Goal: Information Seeking & Learning: Learn about a topic

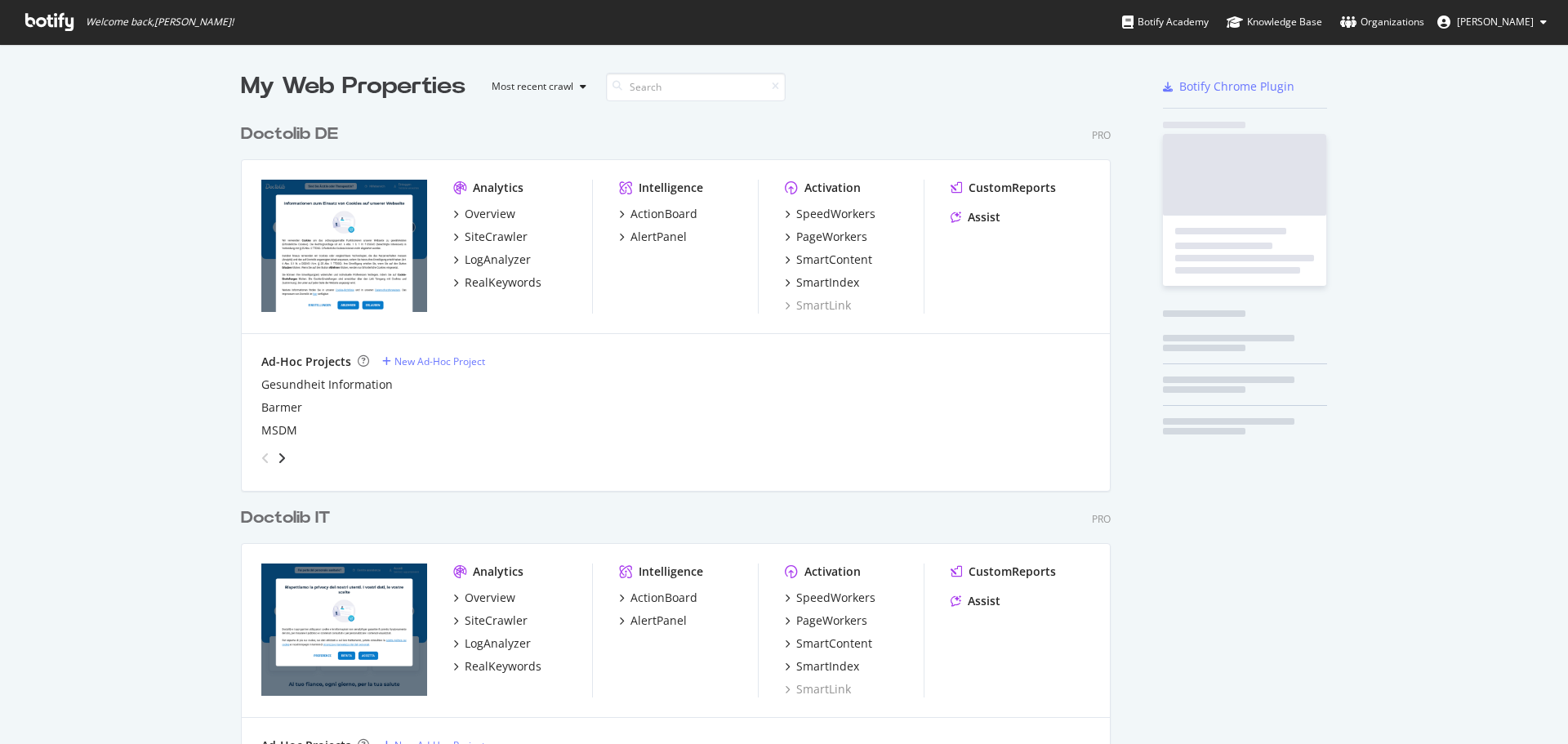
scroll to position [1087, 870]
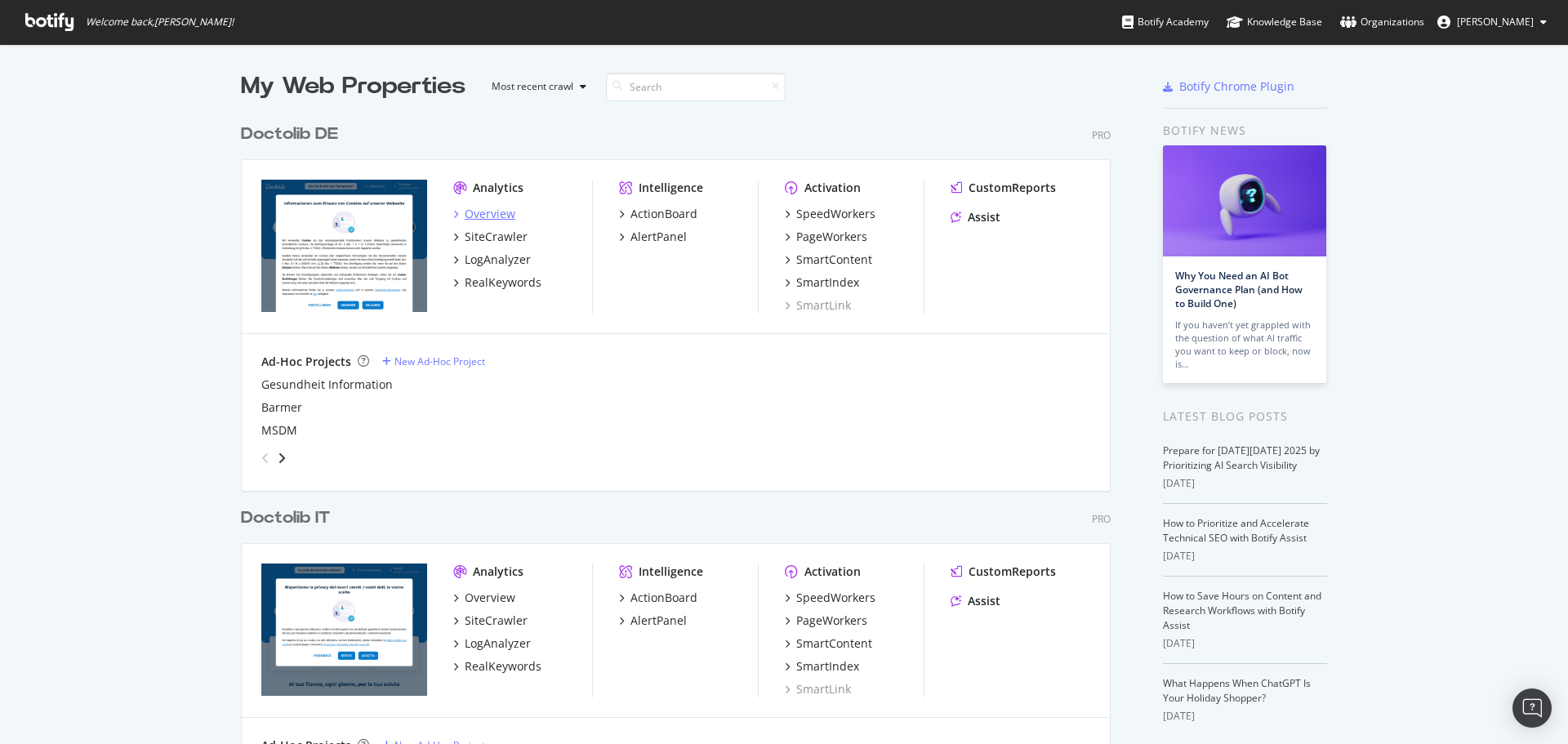
click at [496, 219] on div "Overview" at bounding box center [490, 215] width 51 height 17
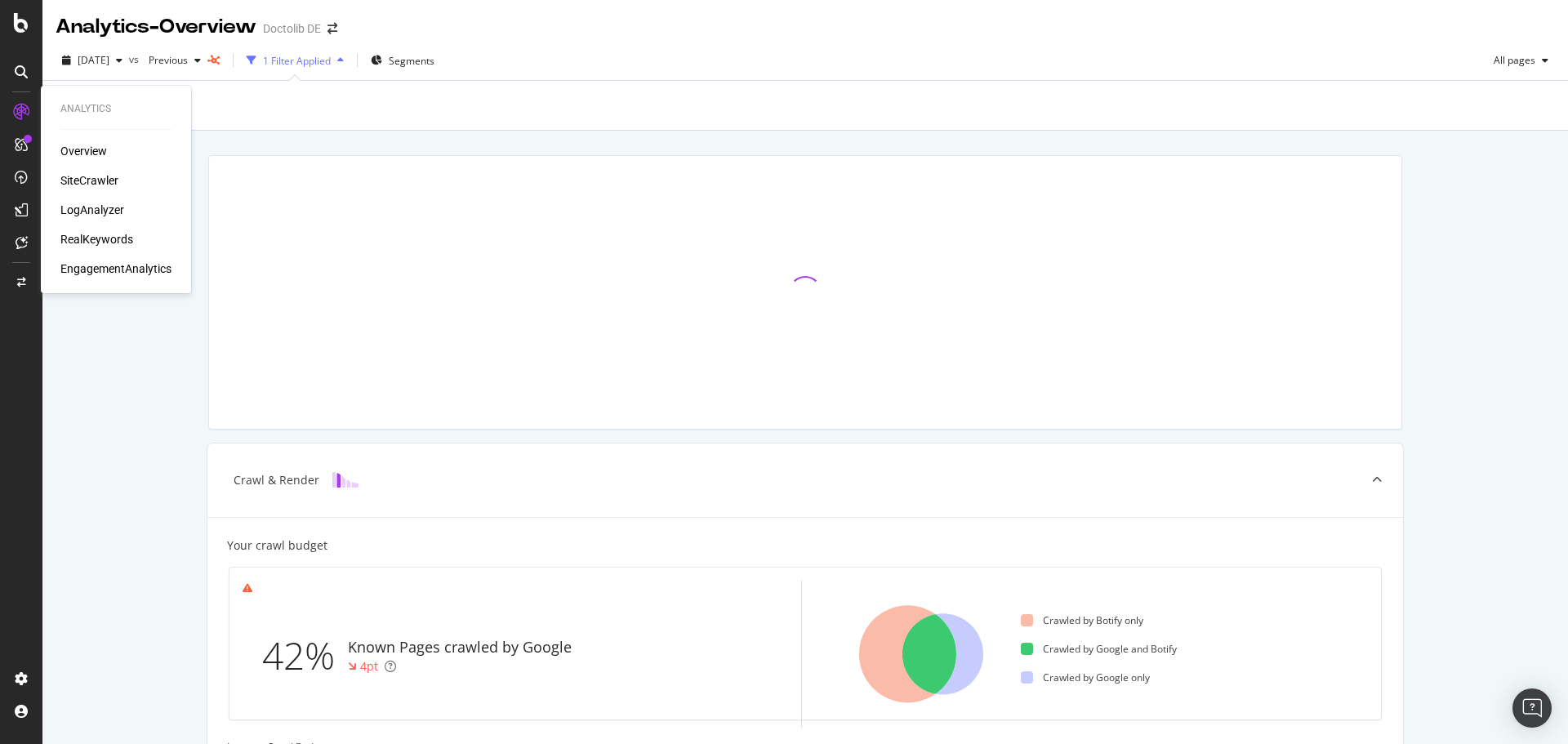
click at [93, 240] on div "RealKeywords" at bounding box center [97, 240] width 72 height 17
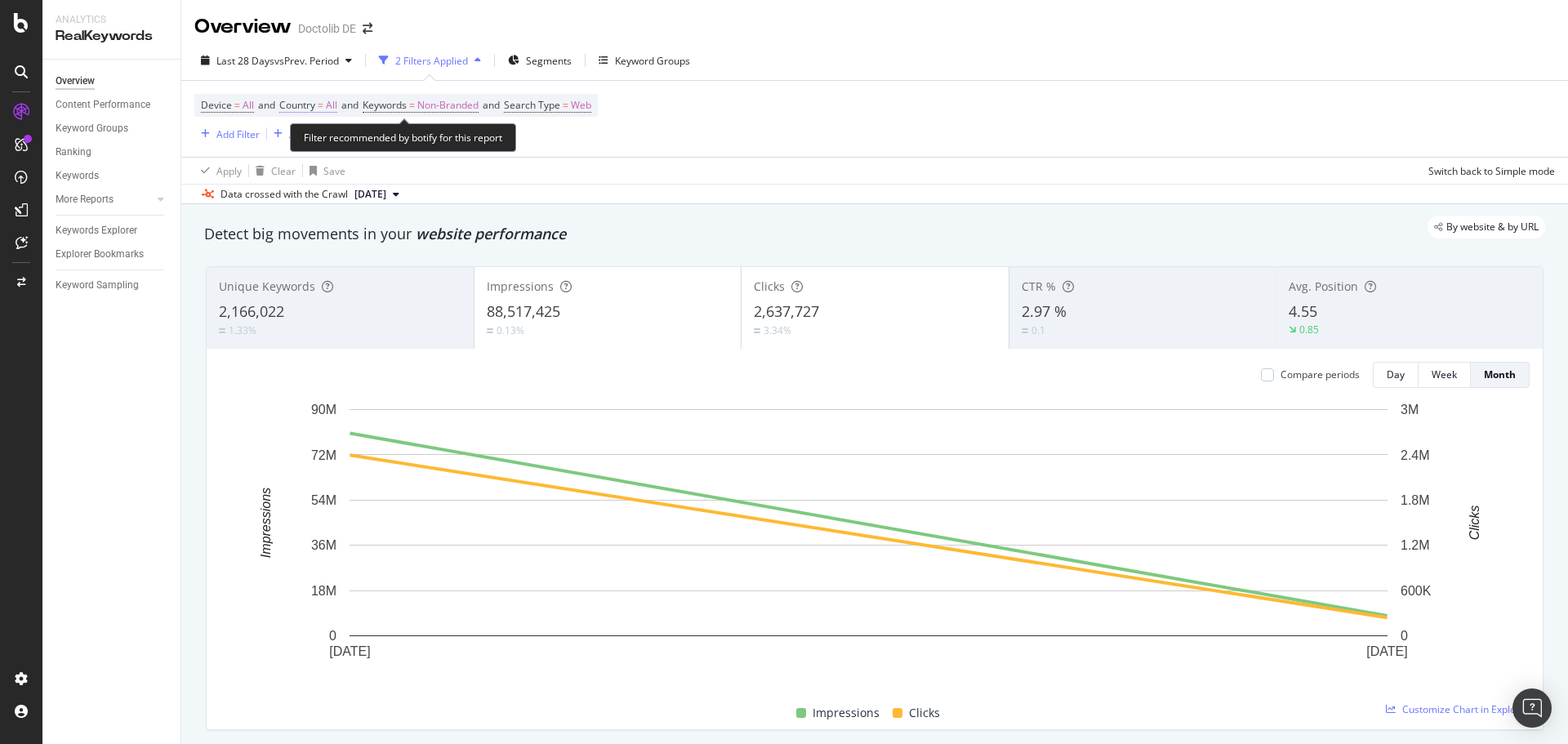
click at [335, 110] on span "All" at bounding box center [332, 105] width 11 height 23
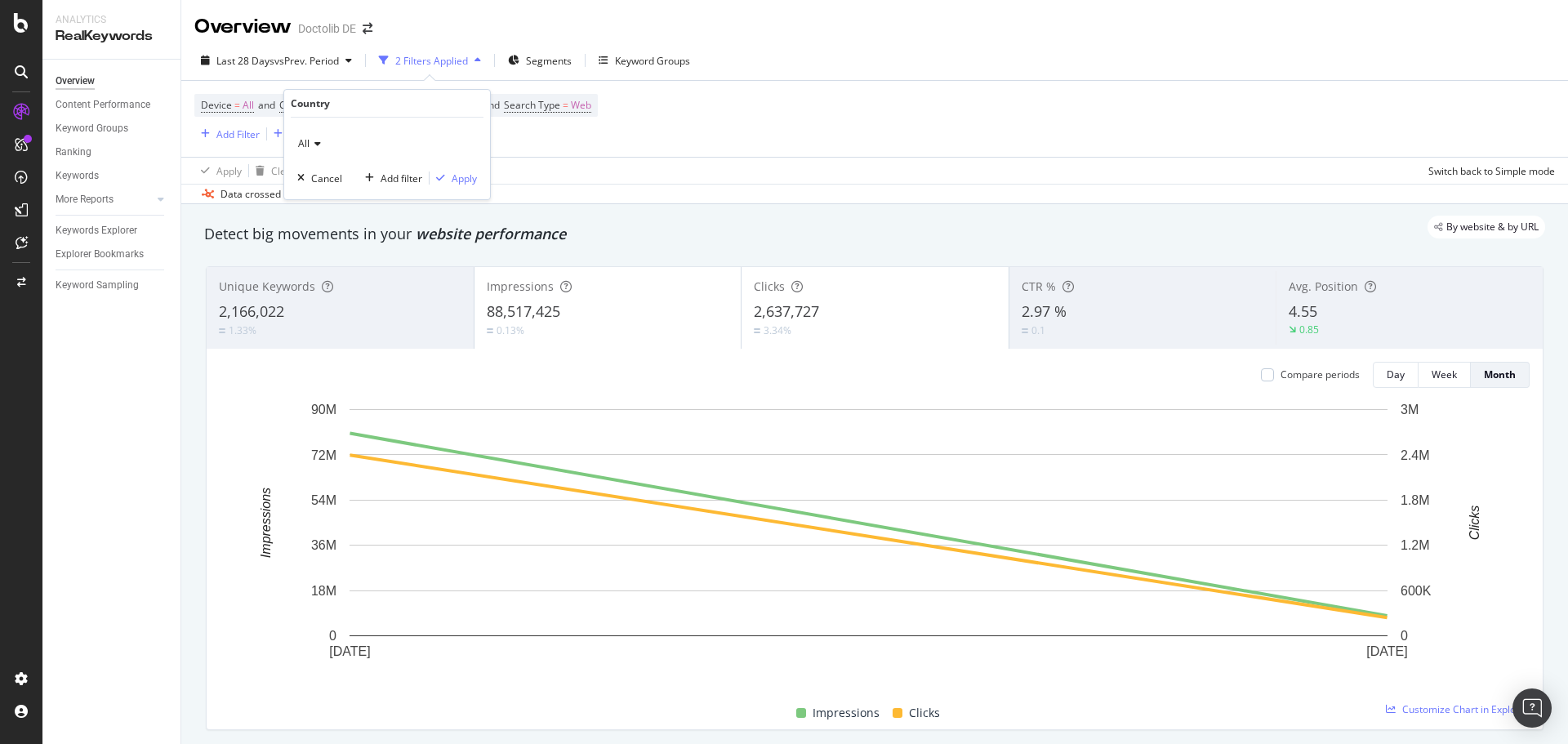
click at [320, 145] on icon at bounding box center [315, 143] width 11 height 10
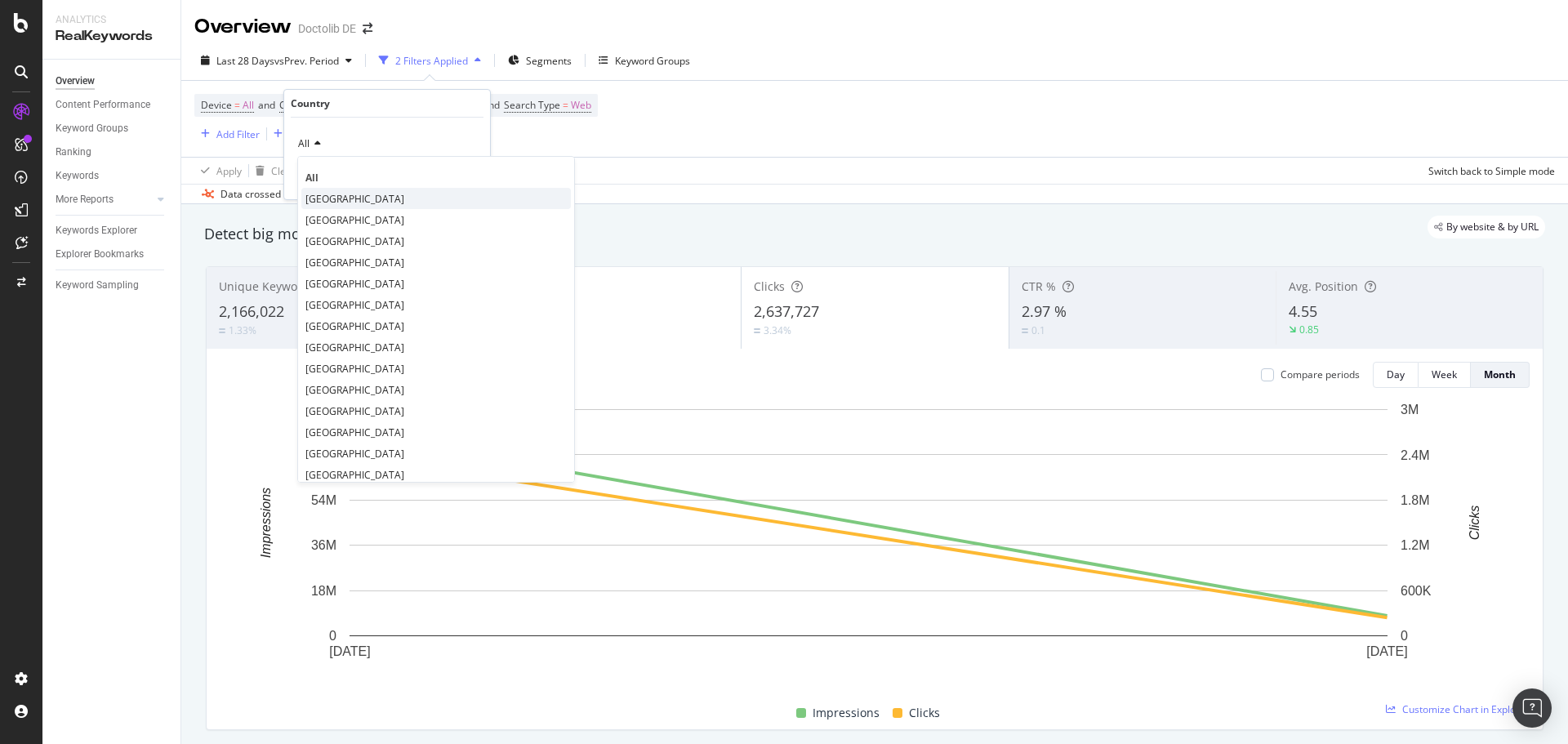
click at [321, 193] on span "[GEOGRAPHIC_DATA]" at bounding box center [355, 199] width 98 height 14
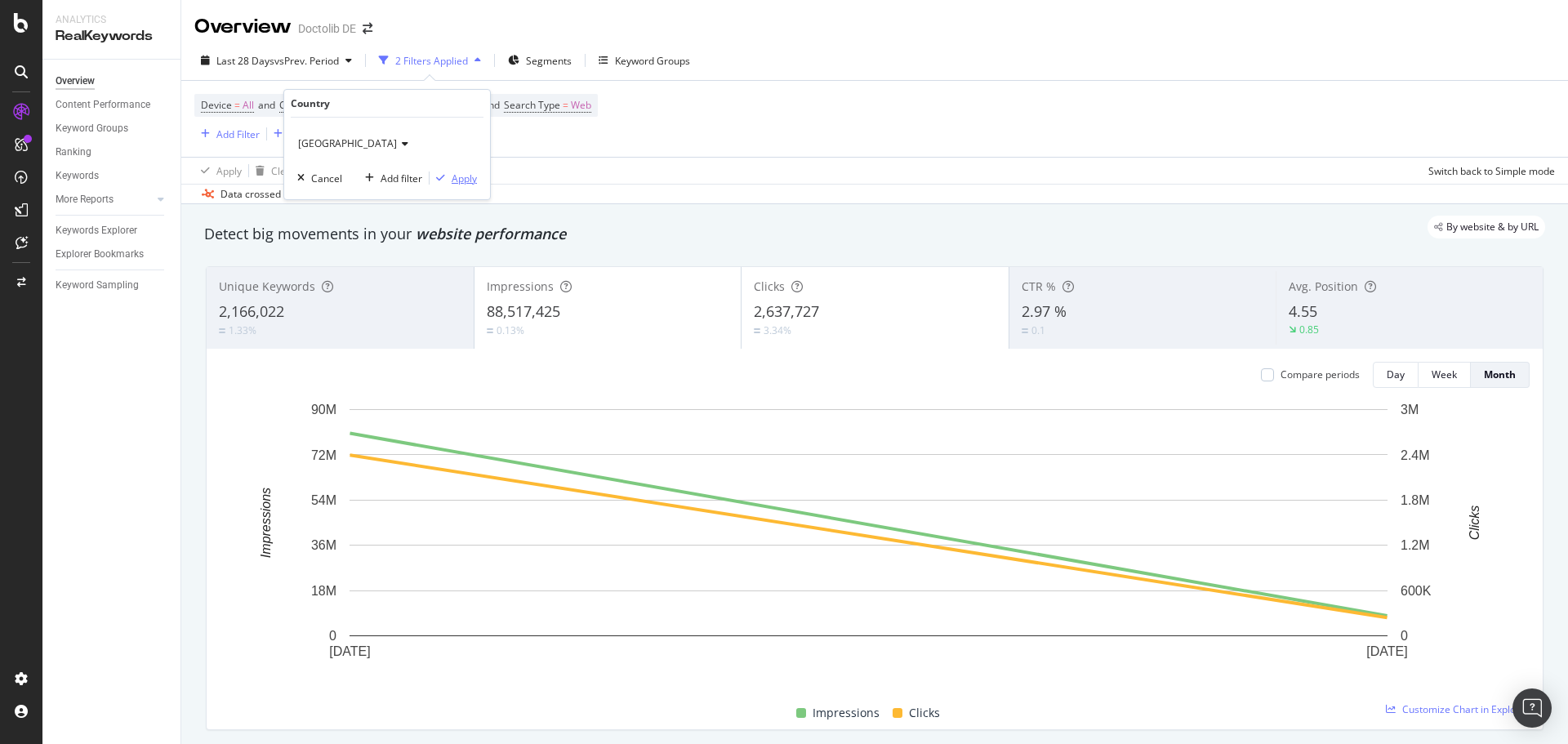
click at [451, 173] on div "Apply" at bounding box center [464, 178] width 25 height 14
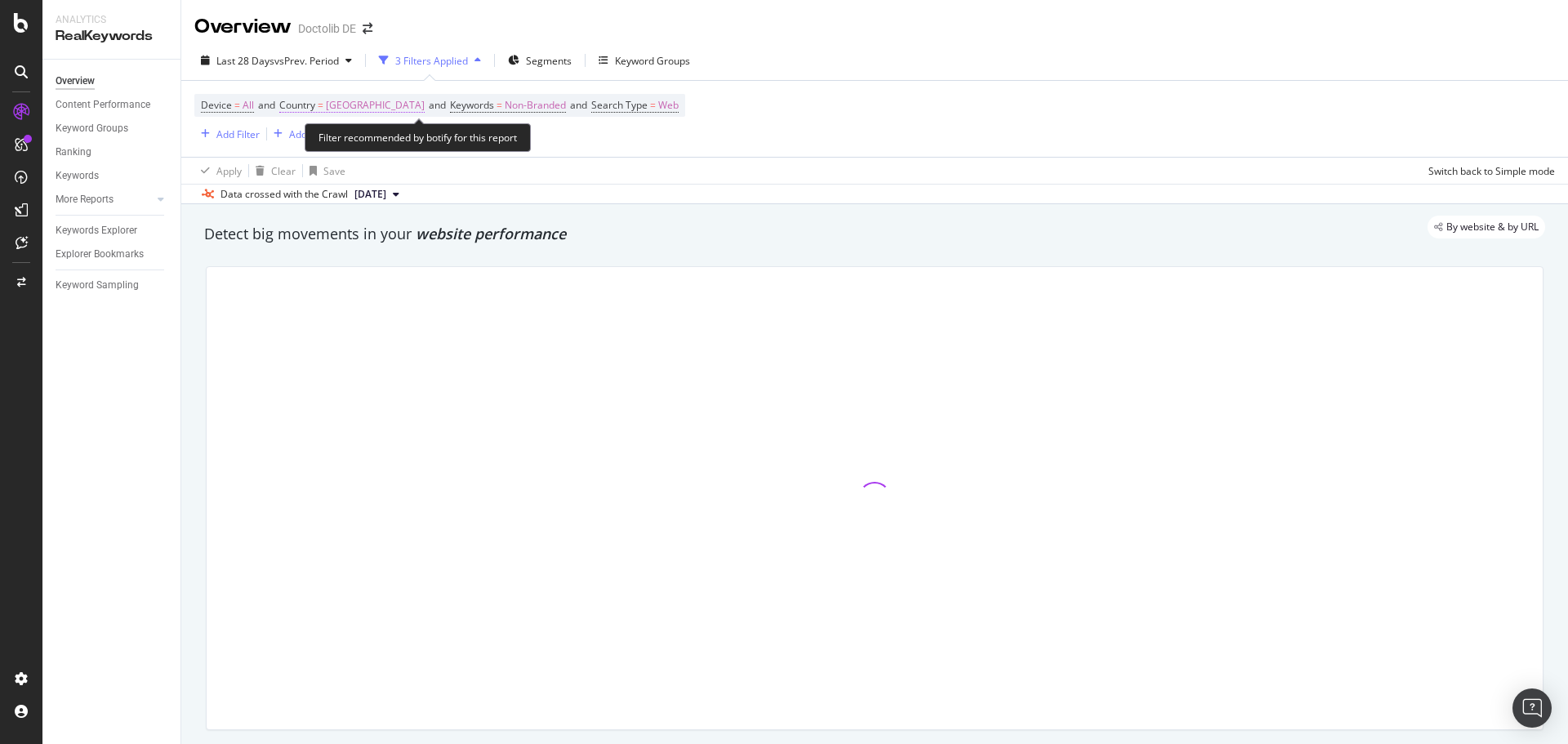
click at [347, 109] on span "[GEOGRAPHIC_DATA]" at bounding box center [375, 105] width 98 height 23
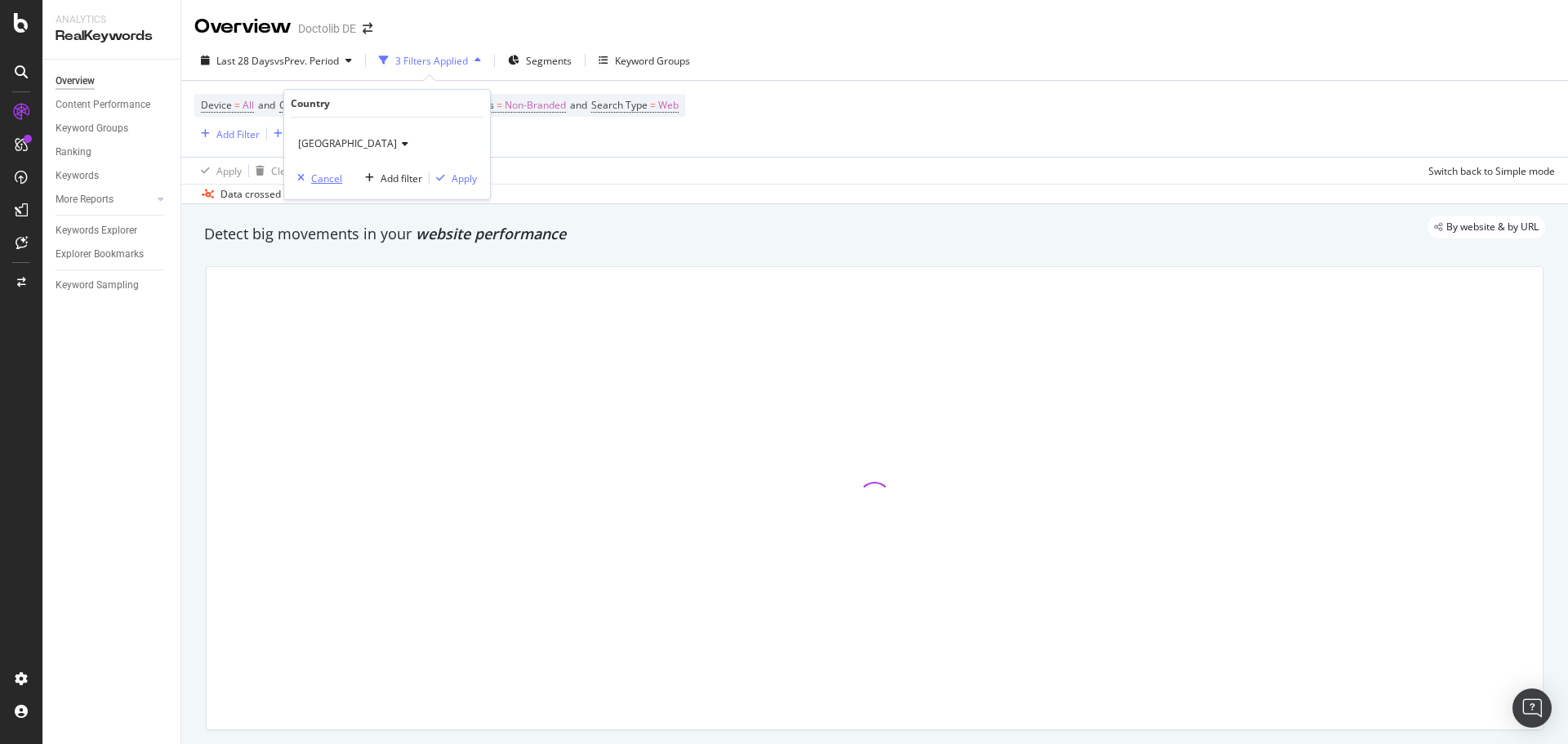
click at [316, 174] on div "Cancel" at bounding box center [326, 178] width 31 height 14
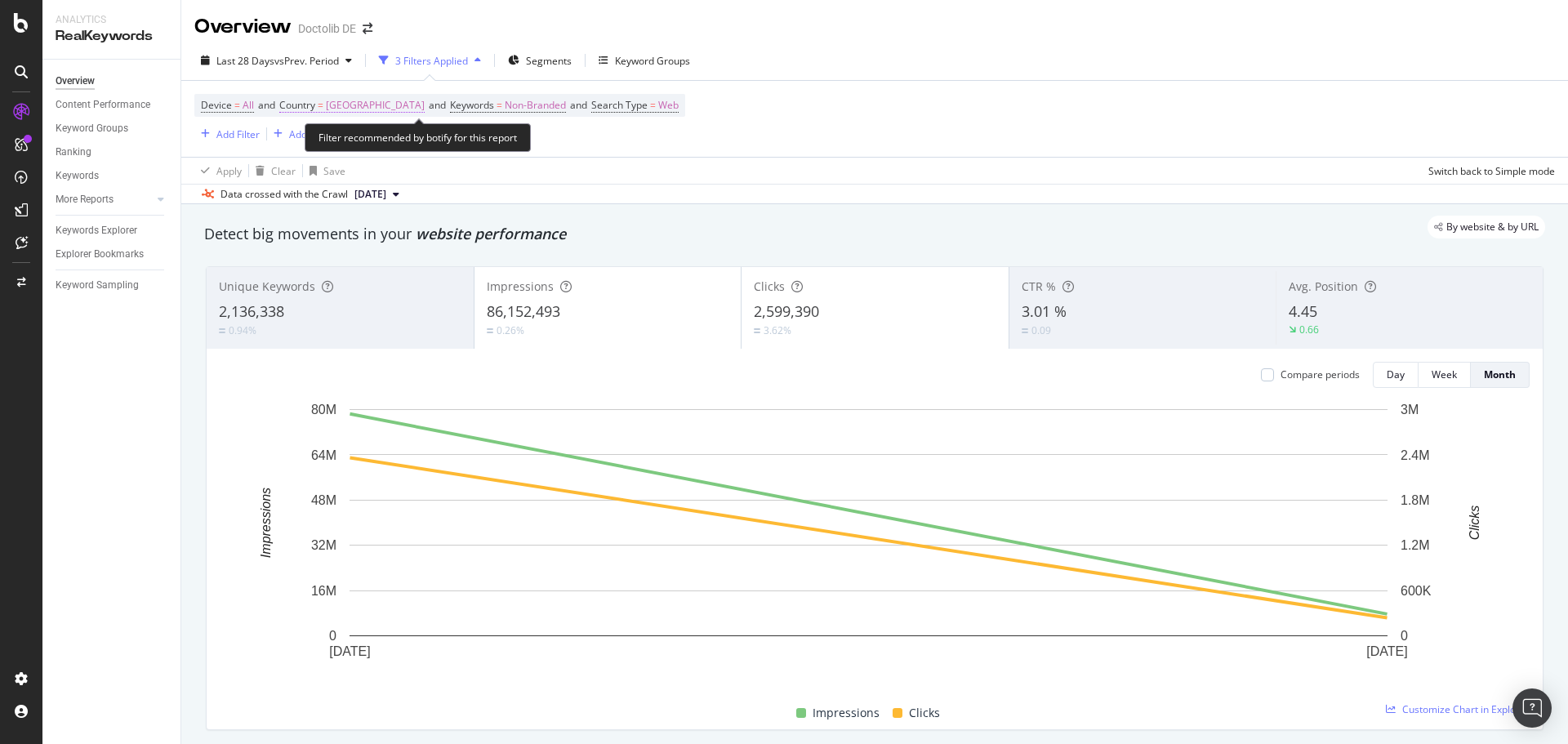
click at [347, 106] on span "[GEOGRAPHIC_DATA]" at bounding box center [375, 105] width 98 height 23
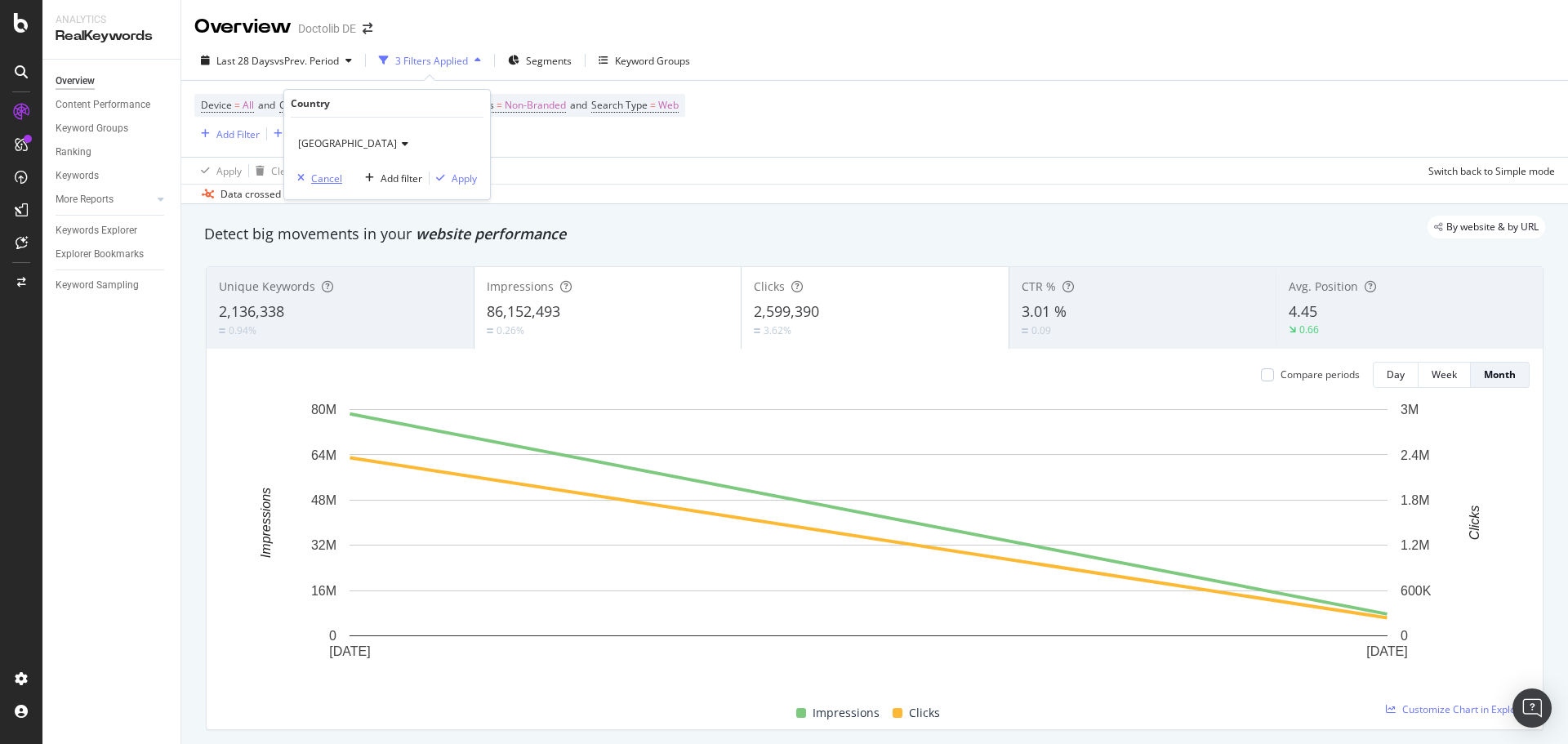
click at [320, 174] on div "Cancel" at bounding box center [326, 178] width 31 height 14
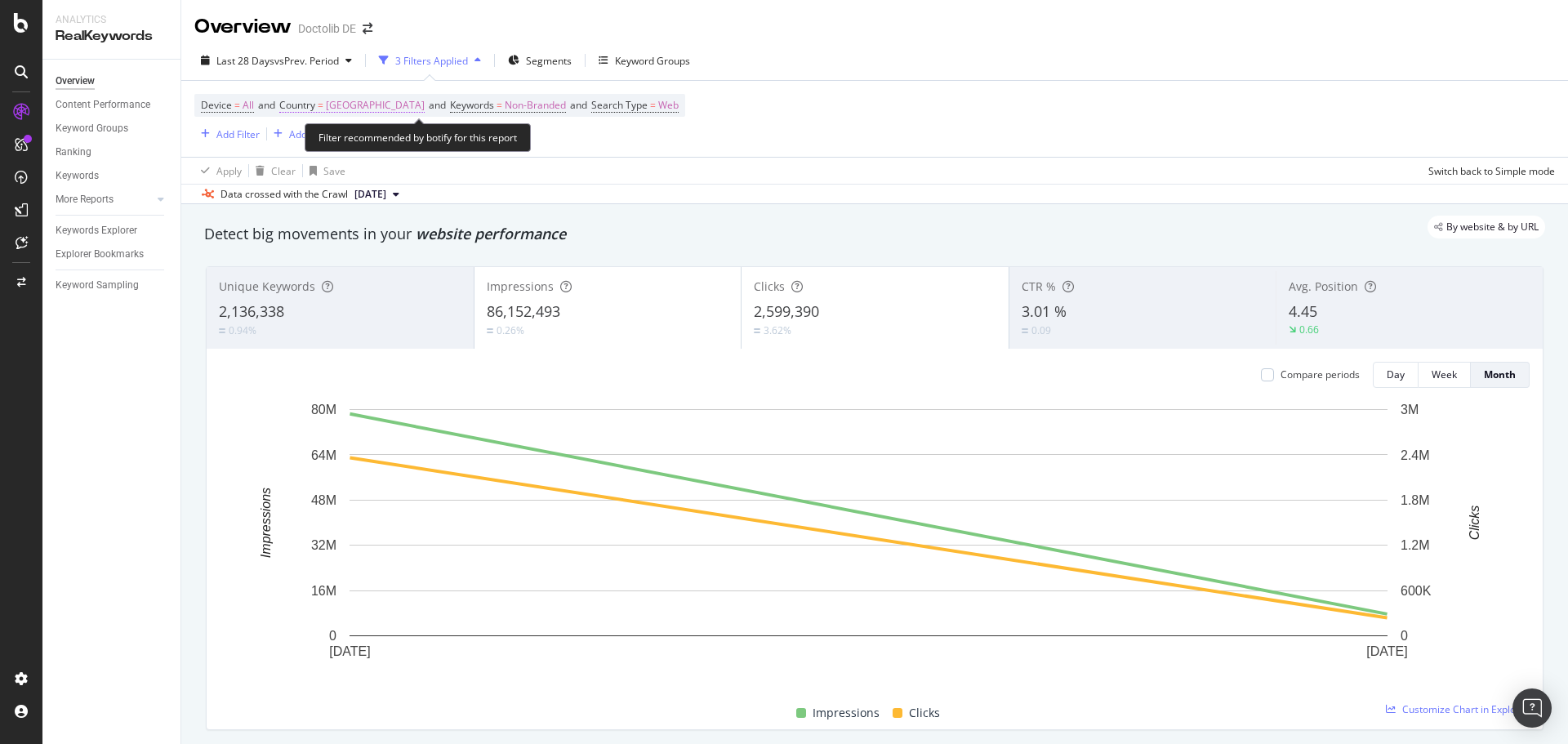
click at [320, 104] on span "Country = [GEOGRAPHIC_DATA]" at bounding box center [352, 105] width 145 height 15
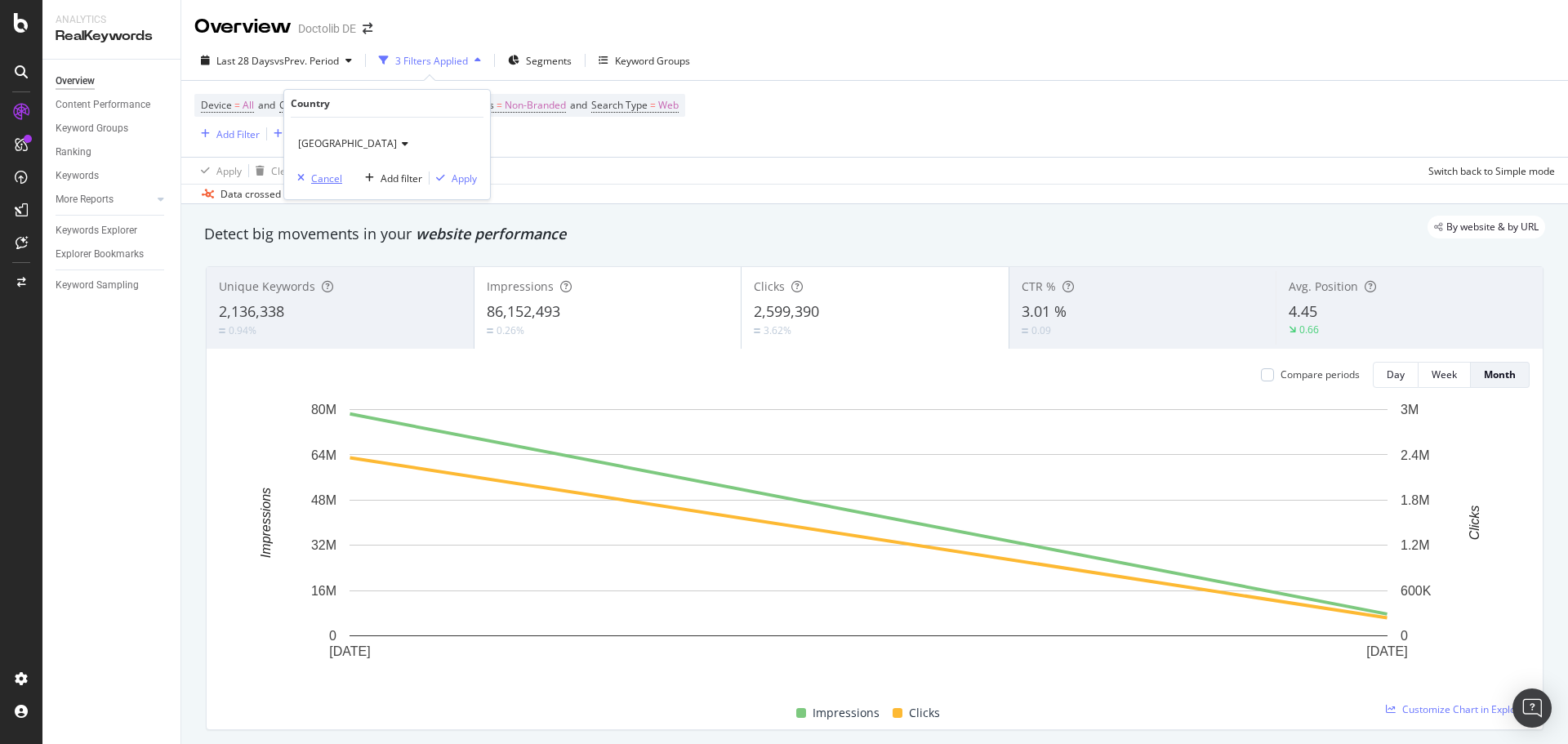
click at [325, 176] on div "Cancel" at bounding box center [326, 178] width 31 height 14
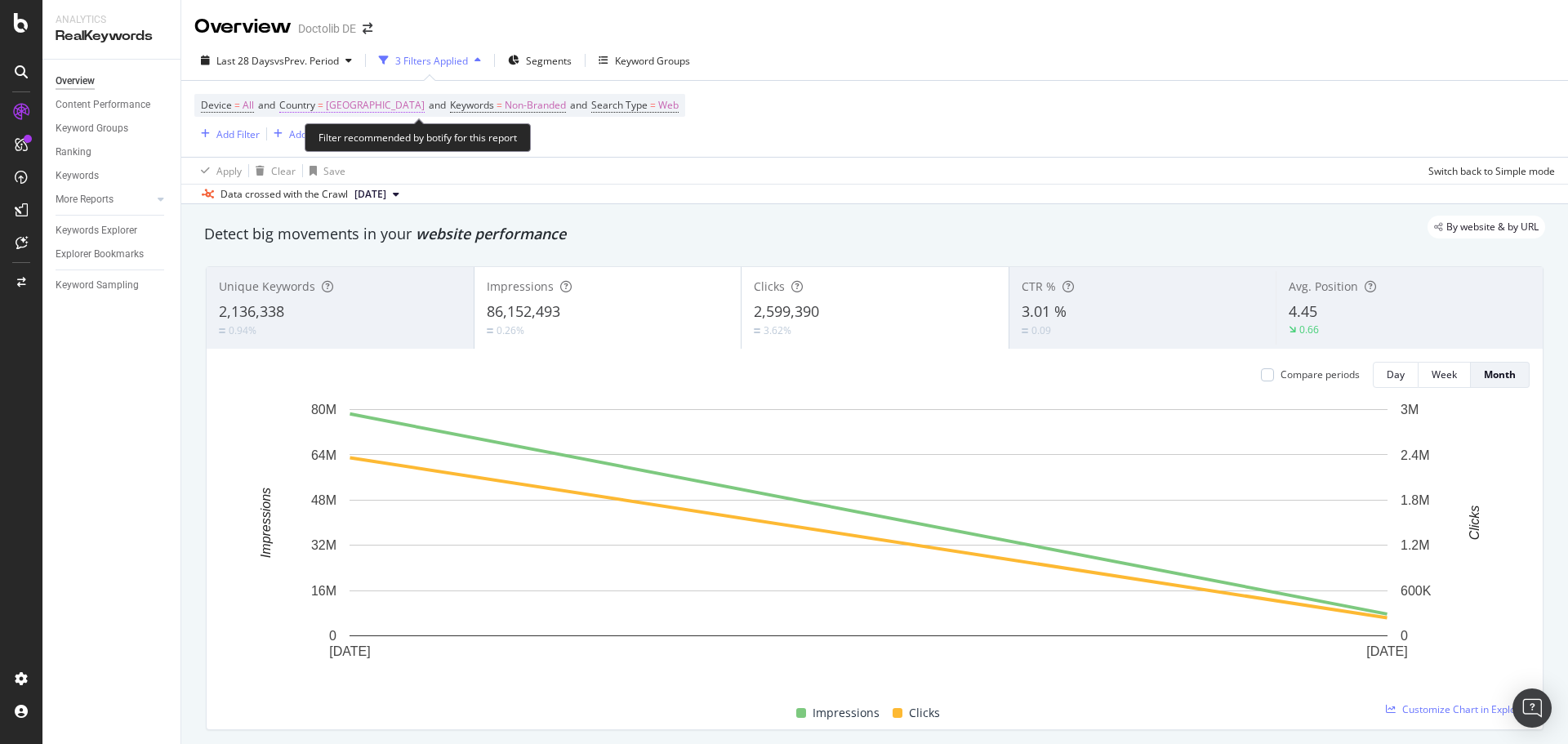
click at [331, 108] on span "[GEOGRAPHIC_DATA]" at bounding box center [375, 105] width 98 height 23
click at [397, 145] on icon at bounding box center [402, 143] width 11 height 10
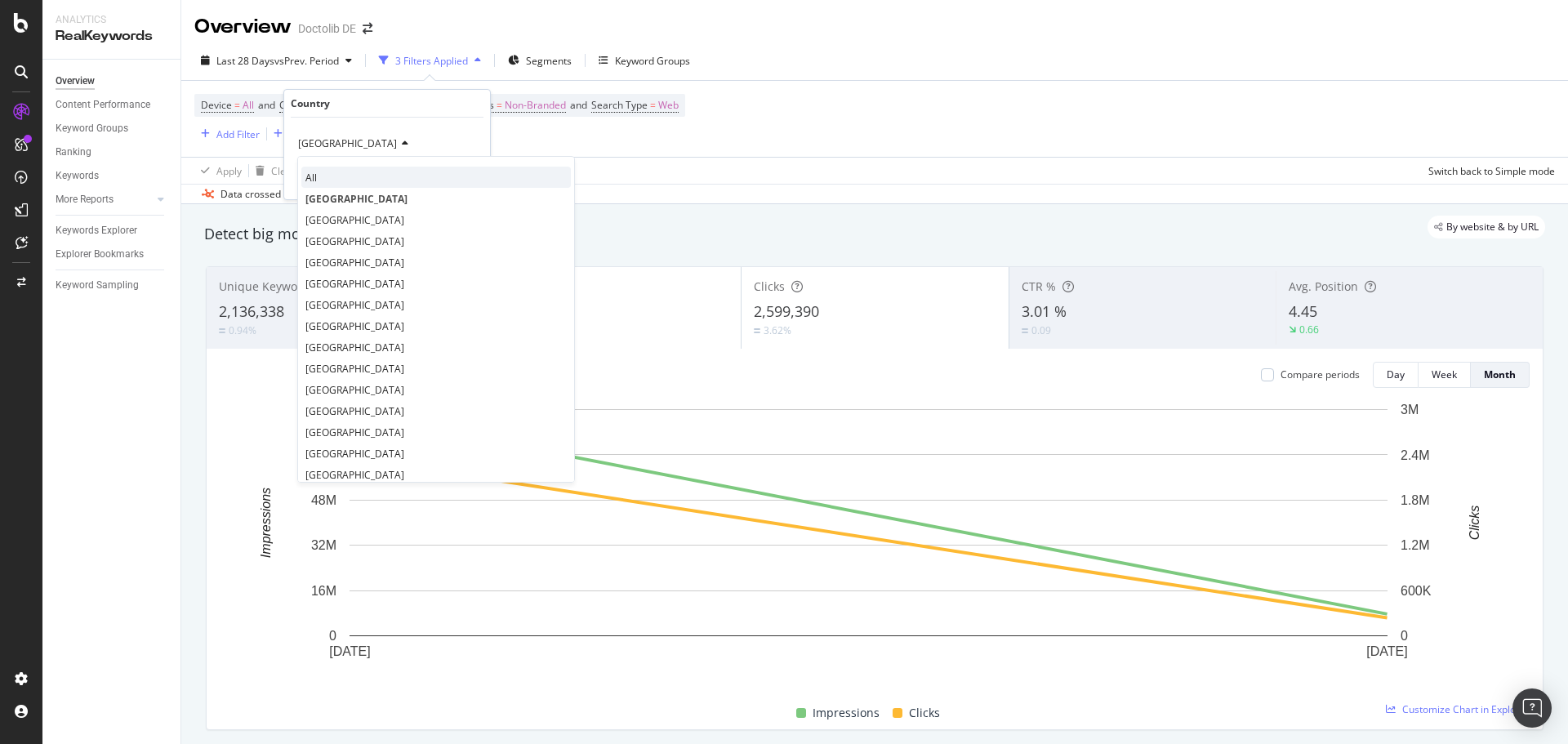
click at [323, 173] on div "All" at bounding box center [436, 176] width 269 height 21
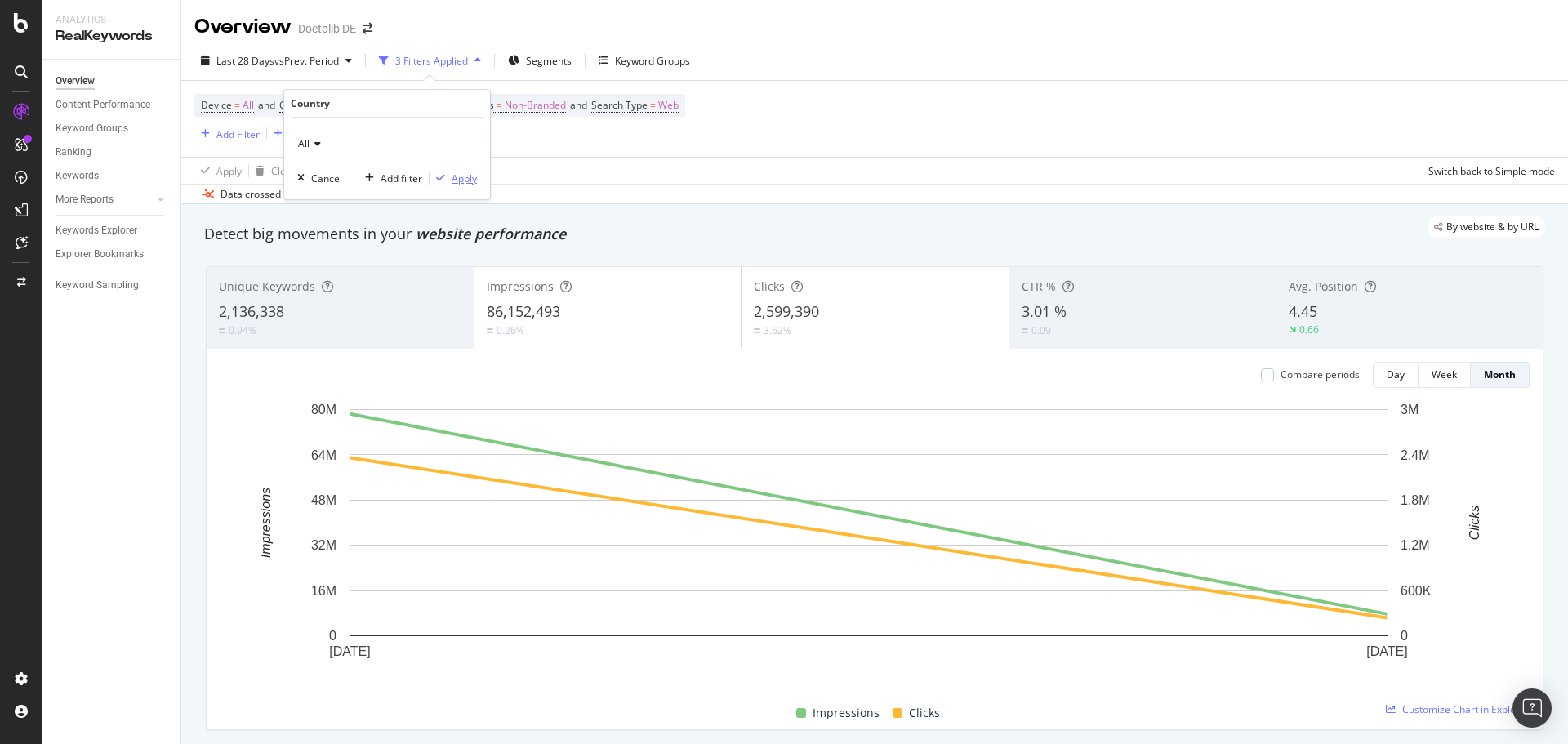
click at [463, 177] on div "Apply" at bounding box center [464, 178] width 25 height 14
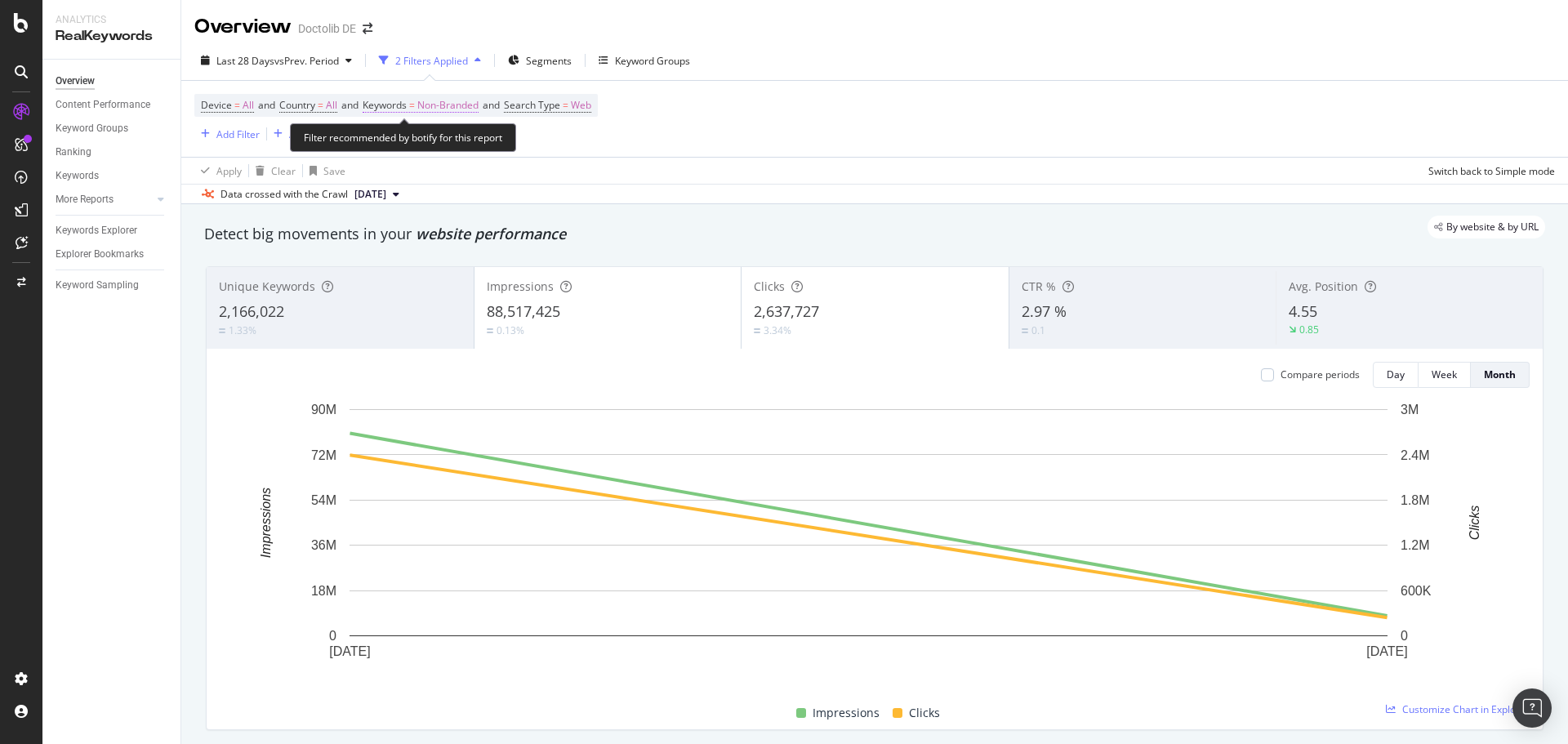
click at [458, 99] on span "Non-Branded" at bounding box center [448, 105] width 61 height 23
click at [456, 144] on div "button" at bounding box center [464, 143] width 20 height 10
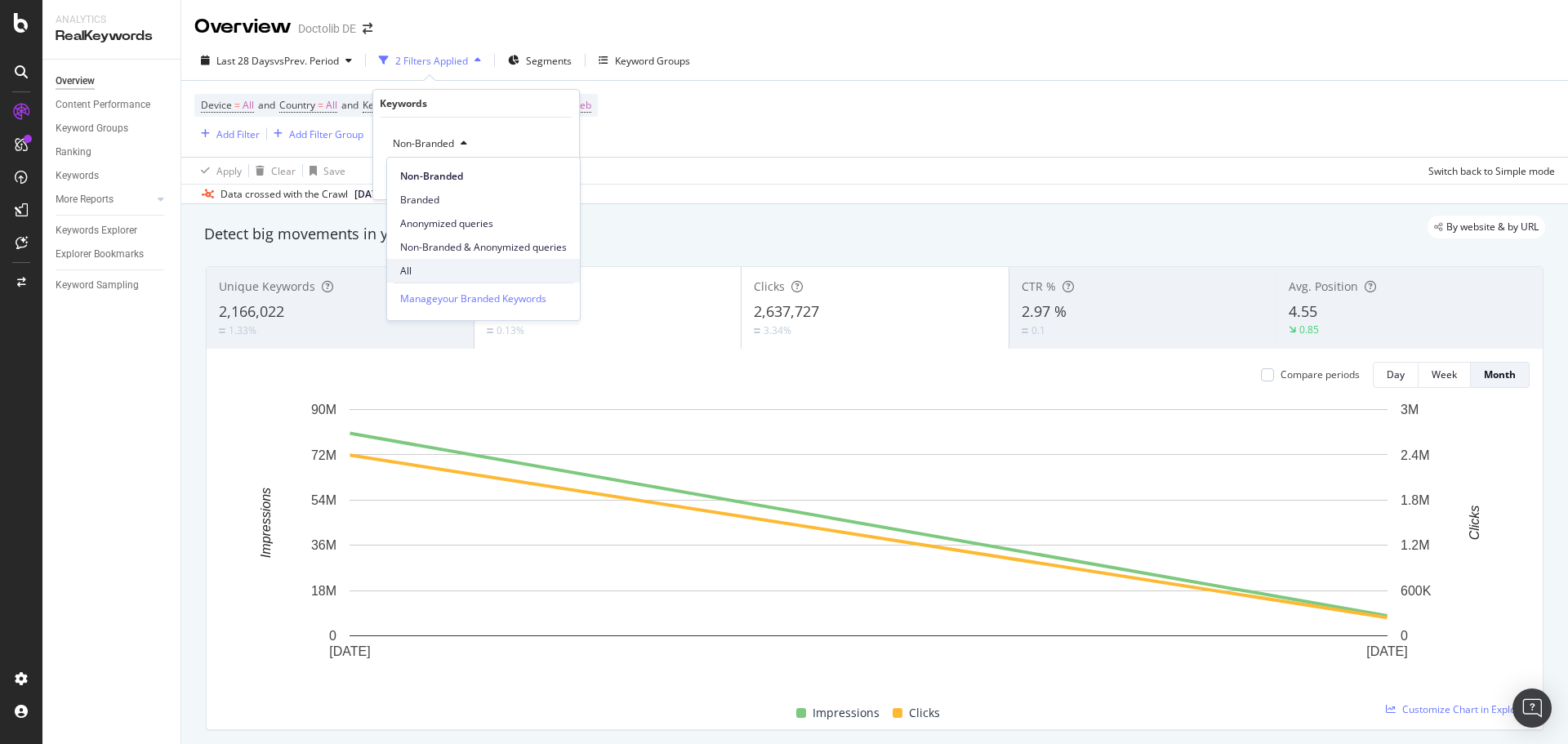
click at [410, 267] on span "All" at bounding box center [483, 271] width 166 height 15
click at [561, 179] on div "Apply" at bounding box center [553, 178] width 25 height 14
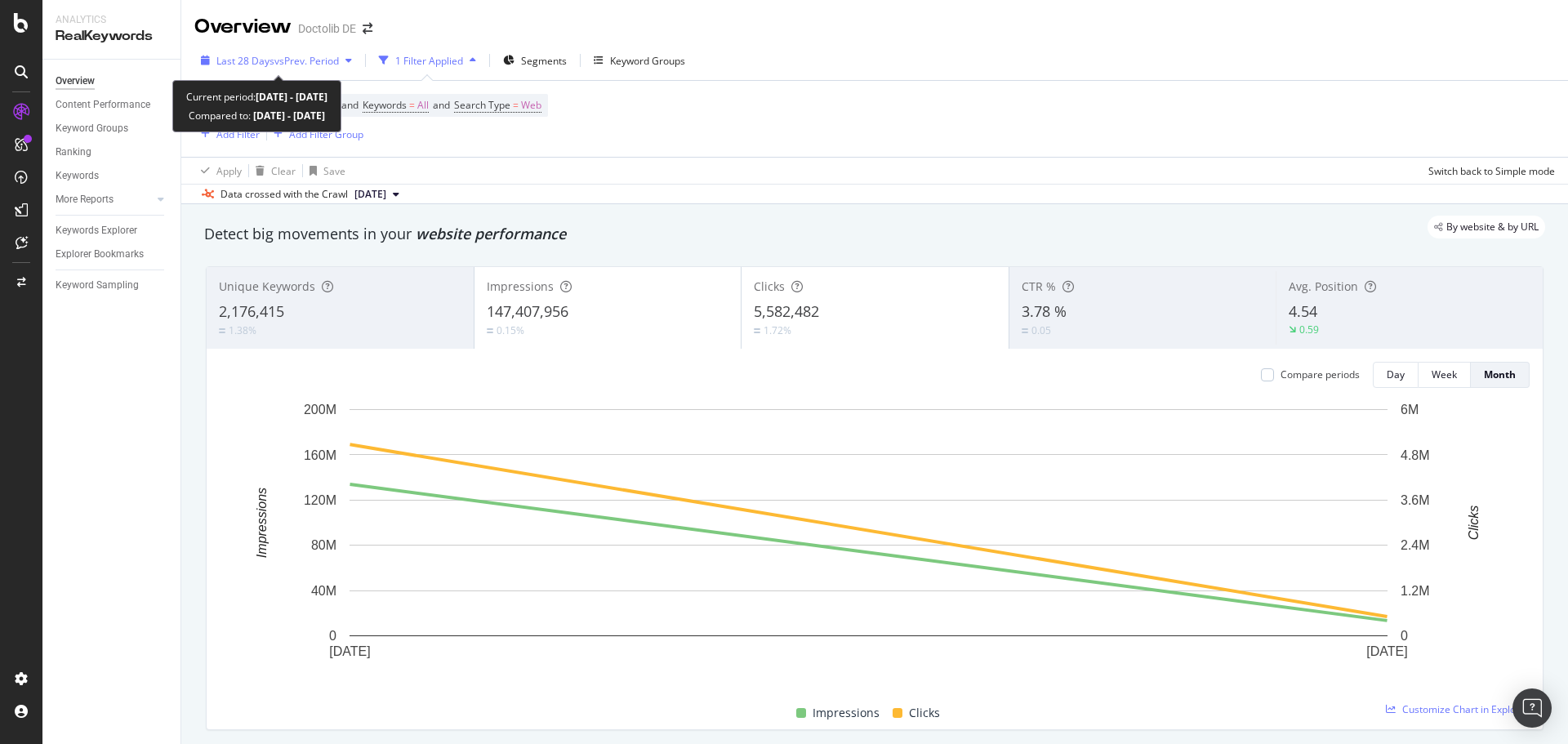
click at [350, 56] on icon "button" at bounding box center [348, 60] width 7 height 10
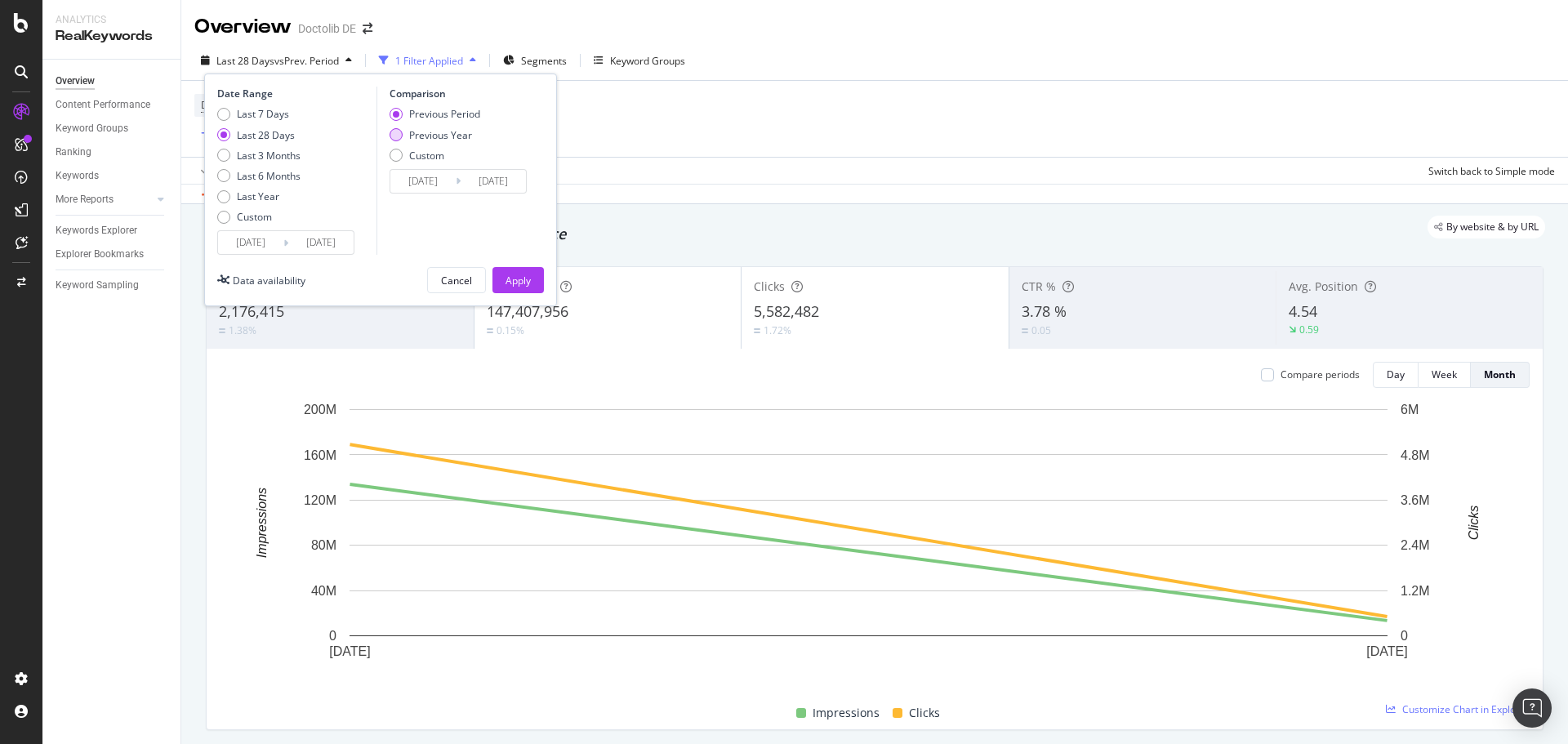
click at [404, 131] on div "Previous Year" at bounding box center [435, 135] width 91 height 14
type input "[DATE]"
click at [516, 283] on div "Apply" at bounding box center [517, 280] width 25 height 14
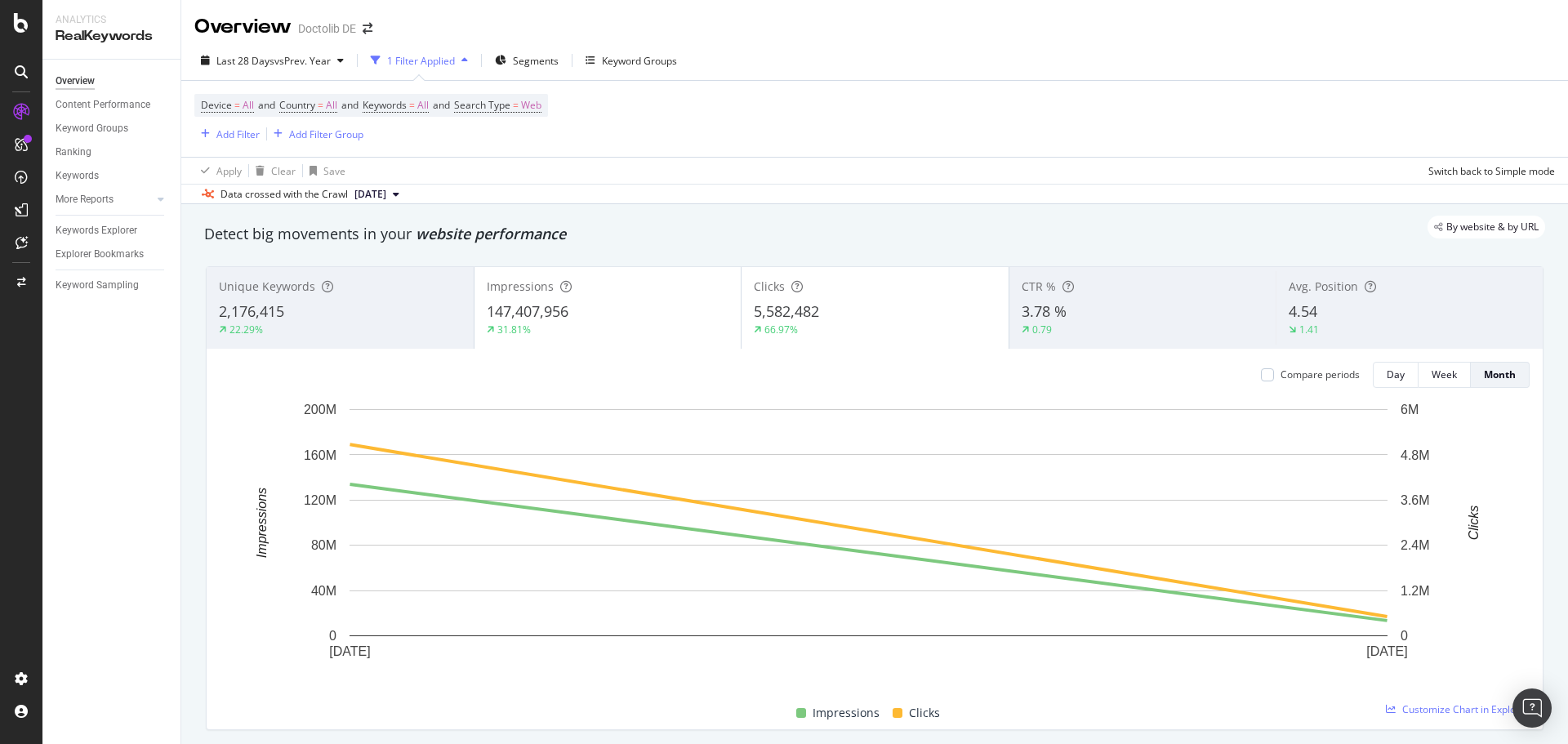
click at [406, 191] on button "[DATE]" at bounding box center [376, 194] width 58 height 20
click at [482, 162] on div "Apply Clear Save Switch back to Simple mode" at bounding box center [874, 170] width 1387 height 27
click at [277, 62] on span "vs Prev. Year" at bounding box center [302, 60] width 57 height 14
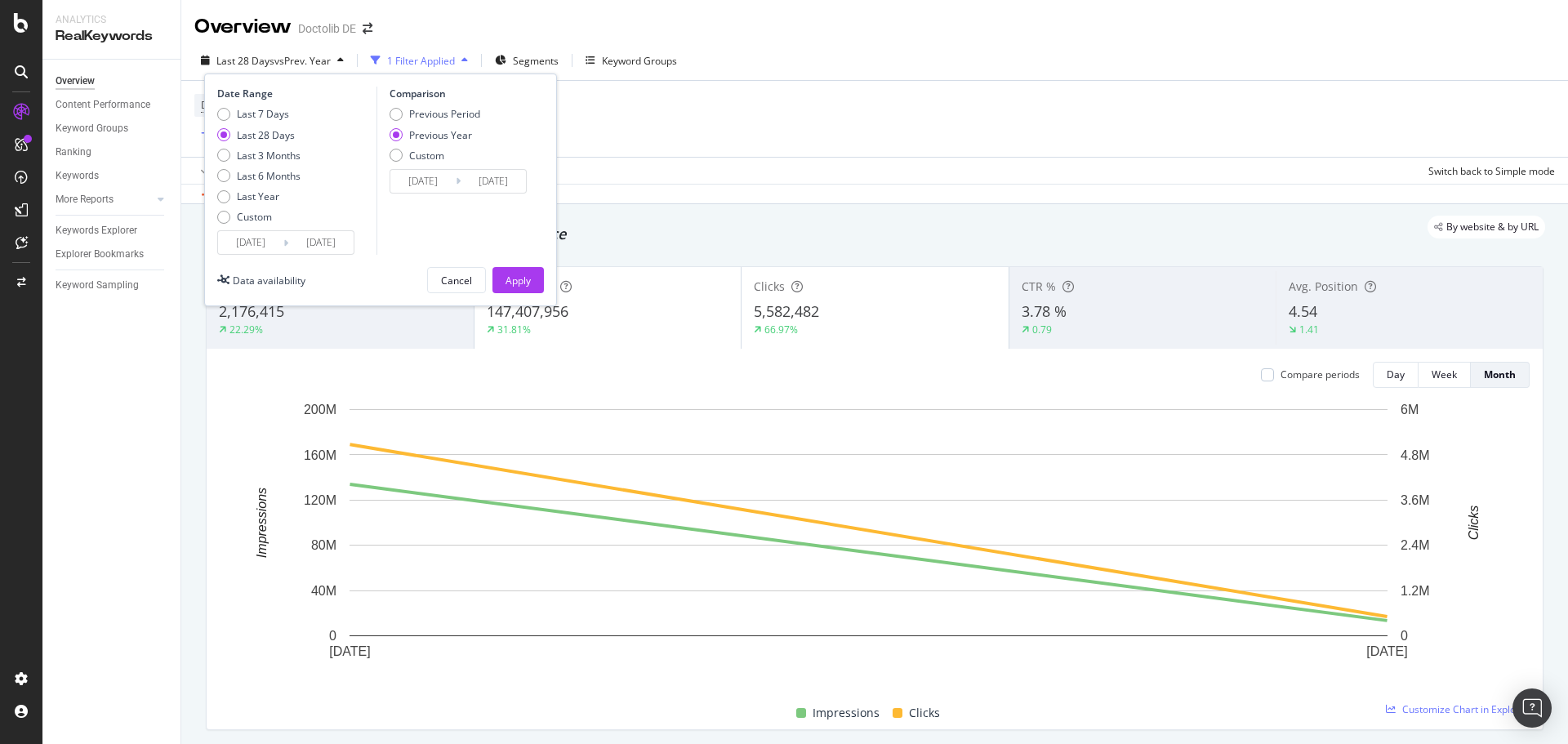
click at [266, 246] on input "[DATE]" at bounding box center [251, 242] width 65 height 23
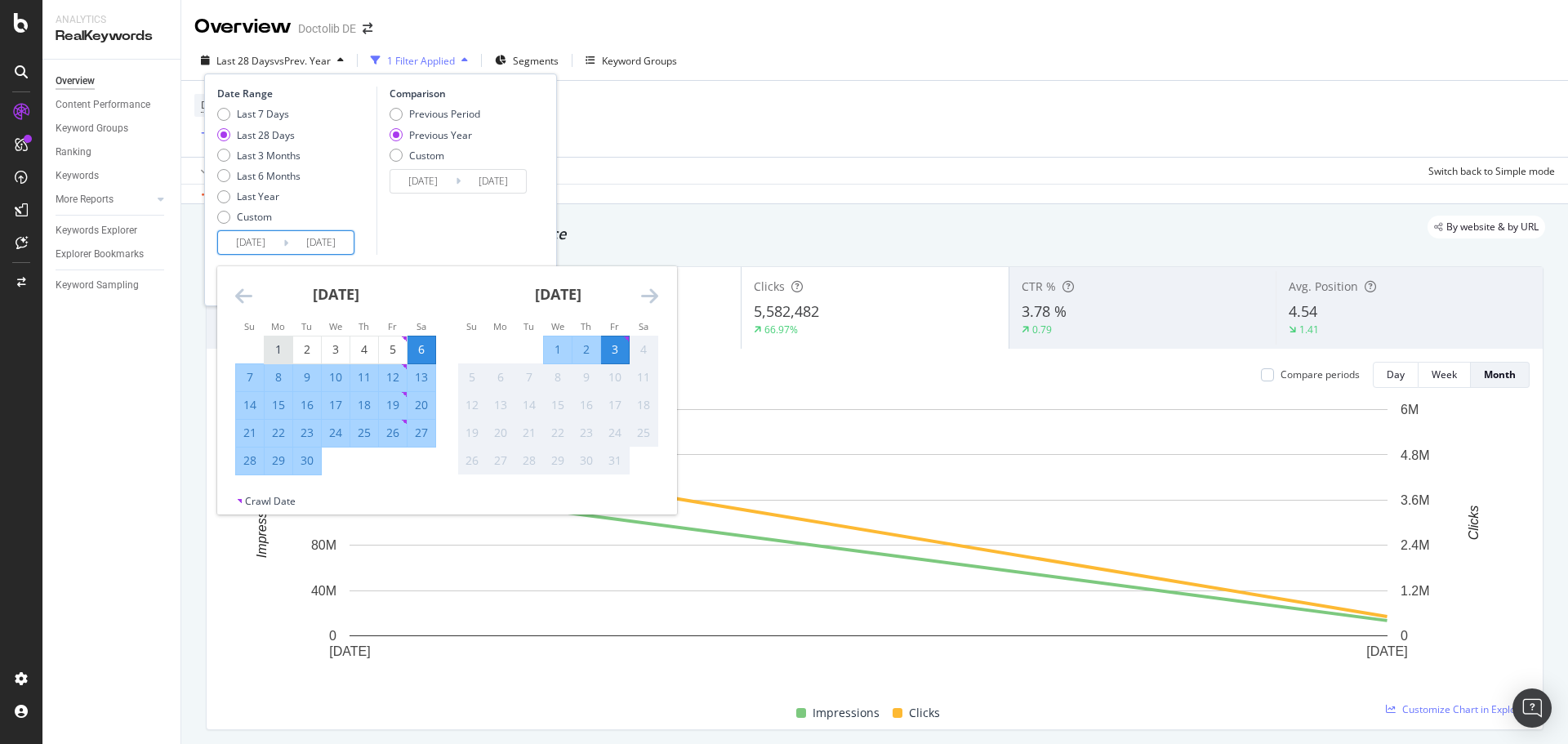
click at [281, 347] on div "1" at bounding box center [279, 349] width 28 height 17
type input "[DATE]"
click at [311, 468] on div "30" at bounding box center [307, 461] width 28 height 17
type input "[DATE]"
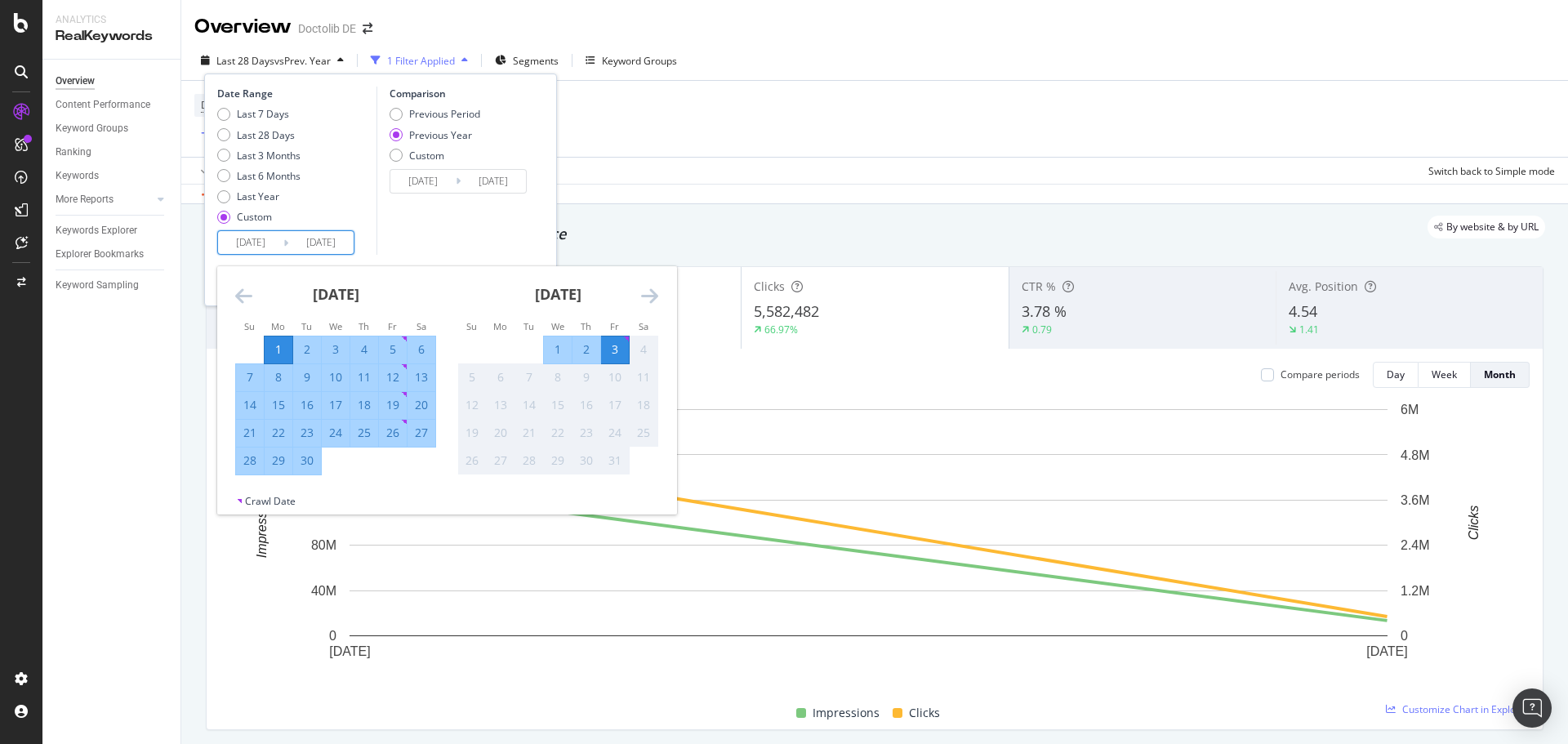
type input "[DATE]"
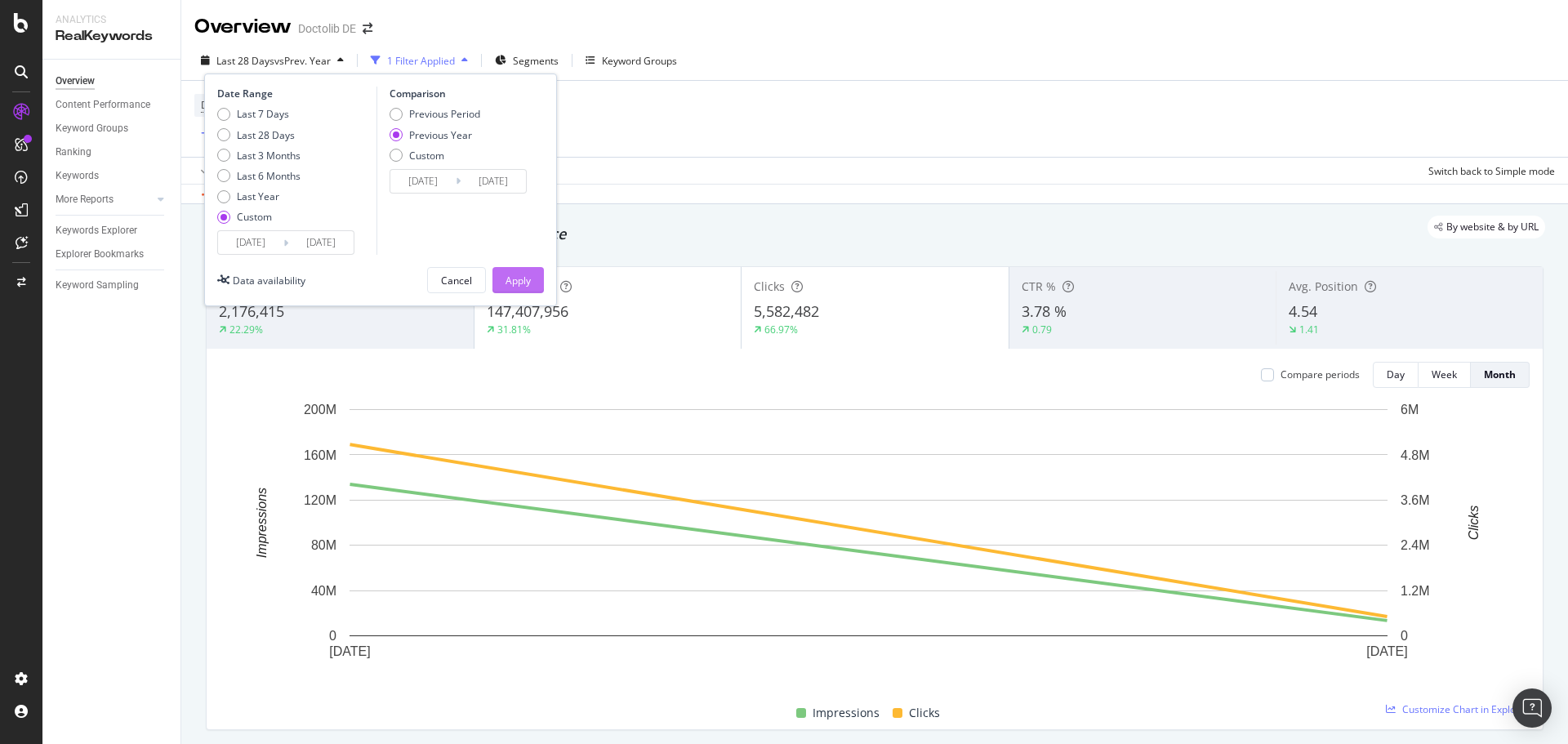
click at [505, 268] on div "Apply" at bounding box center [517, 280] width 25 height 24
